Goal: Complete application form

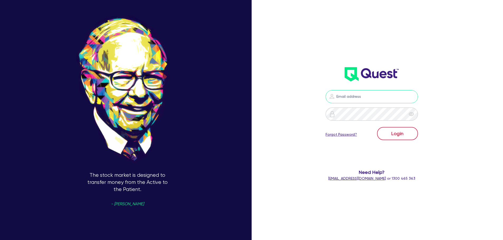
type input "nick.alembakis@quest.finance"
click at [408, 135] on button "Login" at bounding box center [397, 133] width 41 height 13
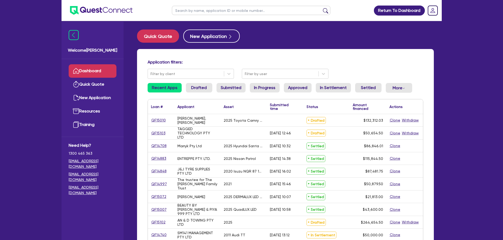
click at [192, 11] on input "text" at bounding box center [251, 10] width 158 height 9
click at [321, 8] on button "submit" at bounding box center [325, 11] width 8 height 7
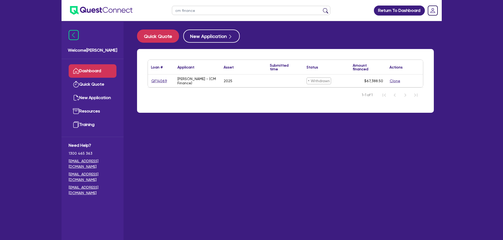
click at [221, 11] on input "cm finance" at bounding box center [251, 10] width 158 height 9
type input "c"
type input "chelo"
click at [321, 8] on button "submit" at bounding box center [325, 11] width 8 height 7
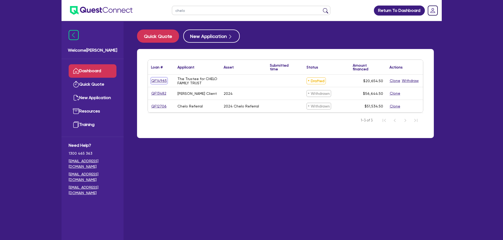
click at [161, 80] on link "QF14965" at bounding box center [159, 81] width 16 height 6
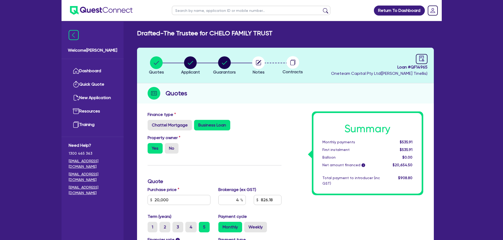
click at [258, 113] on div "Finance type Chattel Mortgage Business Loan" at bounding box center [215, 121] width 142 height 19
click at [294, 112] on div "Summary Monthly payments $535.91 First instalment $535.91 Balloon $0.00 Net amo…" at bounding box center [356, 209] width 142 height 194
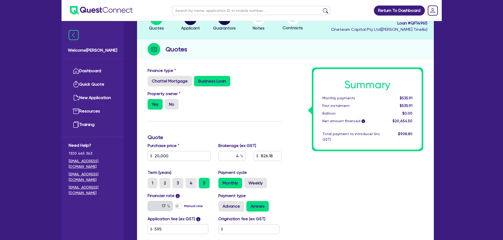
scroll to position [88, 0]
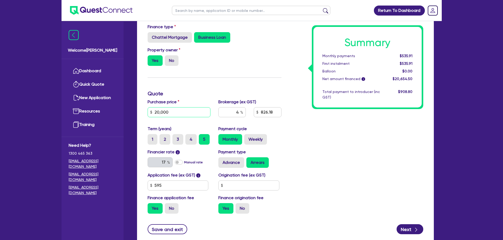
click at [187, 114] on input "20,000" at bounding box center [178, 112] width 63 height 10
type input "50,000"
type input "2,026.18"
click at [418, 152] on div "Summary Monthly payments $535.91 First instalment $535.91 Balloon $0.00 Net amo…" at bounding box center [356, 121] width 142 height 194
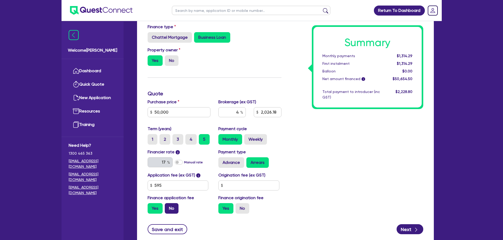
click at [171, 206] on label "No" at bounding box center [172, 208] width 14 height 11
click at [168, 206] on input "No" at bounding box center [166, 204] width 3 height 3
radio input "true"
click at [310, 187] on div "Summary Monthly payments $1,297.31 First instalment $1,951.81 Balloon $0.00 Net…" at bounding box center [356, 121] width 142 height 194
click at [266, 111] on input "2,000" at bounding box center [267, 112] width 27 height 10
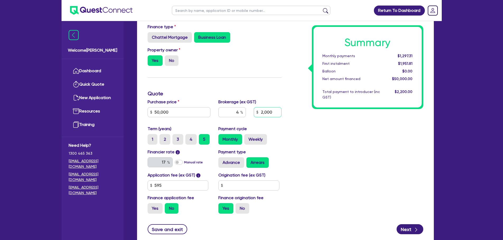
click at [266, 111] on input "2,000" at bounding box center [267, 112] width 27 height 10
type input "2,250"
click at [351, 145] on div "Summary Monthly payments $1,297.31 First instalment $1,951.81 Balloon $0.00 Net…" at bounding box center [356, 121] width 142 height 194
type input "4.5"
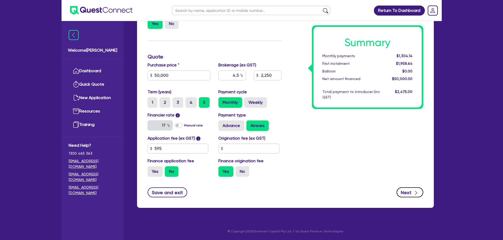
click at [404, 189] on button "Next" at bounding box center [409, 193] width 27 height 10
type input "2,250"
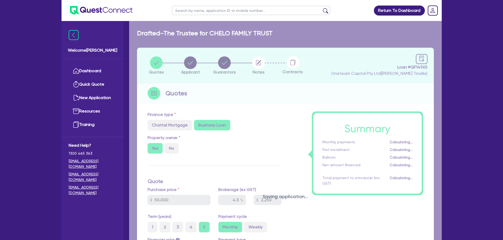
select select "TRUST"
select select "COMPANY"
select select "MANUFACTURING"
select select "PRINTING"
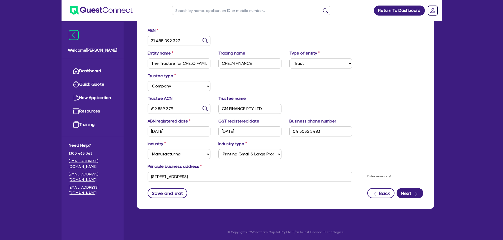
scroll to position [85, 0]
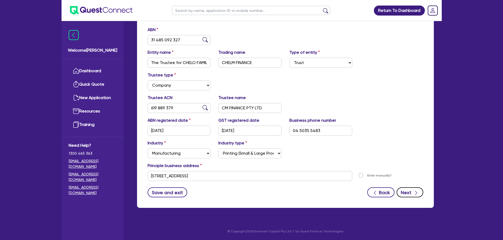
click at [405, 189] on button "Next" at bounding box center [409, 193] width 27 height 10
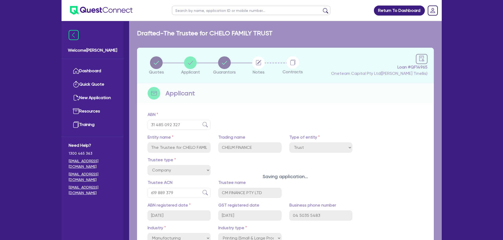
select select "MRS"
select select "NSW"
select select "MARRIED"
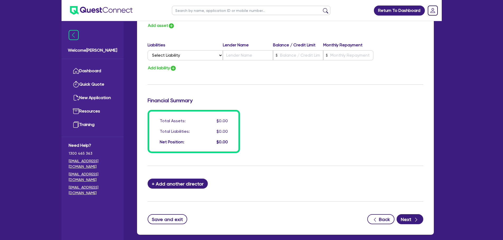
scroll to position [375, 0]
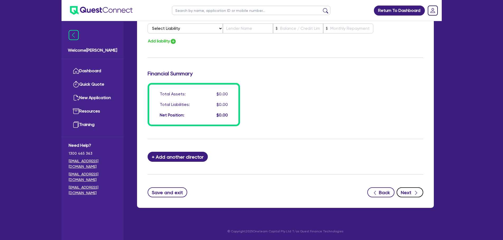
click at [414, 190] on div "button" at bounding box center [415, 192] width 5 height 7
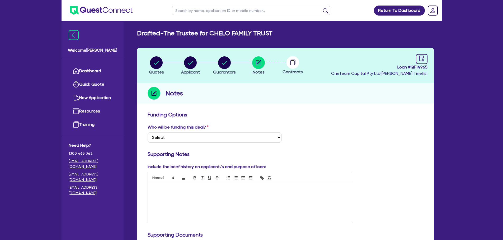
click at [295, 64] on circle at bounding box center [292, 62] width 13 height 13
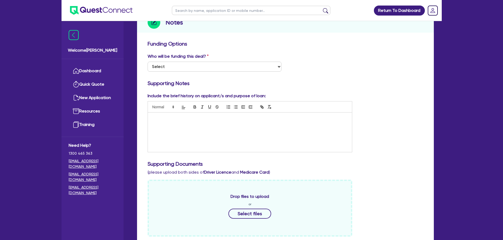
scroll to position [88, 0]
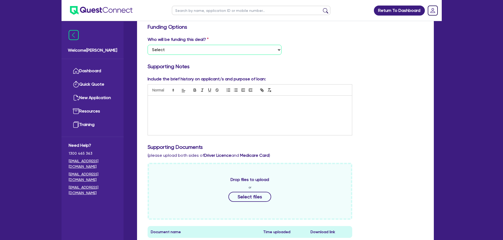
click at [219, 50] on select "Select I want Quest to fund 100% I will fund 100% I will co-fund with Quest Oth…" at bounding box center [214, 50] width 134 height 10
select select "Other"
click at [147, 45] on select "Select I want Quest to fund 100% I will fund 100% I will co-fund with Quest Oth…" at bounding box center [214, 50] width 134 height 10
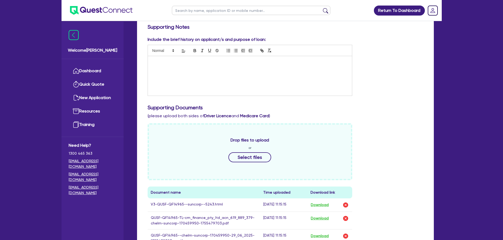
scroll to position [264, 0]
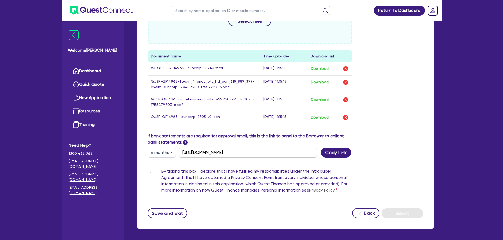
click at [161, 171] on label "By ticking this box, I declare that I have fulfilled my responsibilities under …" at bounding box center [256, 181] width 191 height 27
click at [151, 171] on input "By ticking this box, I declare that I have fulfilled my responsibilities under …" at bounding box center [149, 170] width 4 height 5
checkbox input "true"
click at [408, 216] on button "Submit" at bounding box center [402, 214] width 42 height 10
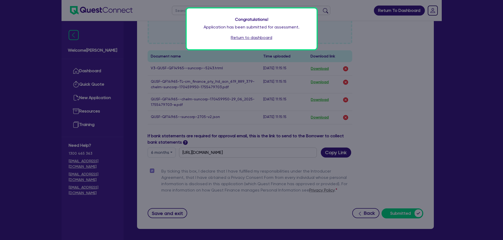
click at [260, 38] on link "Return to dashboard" at bounding box center [251, 38] width 41 height 6
